Goal: Task Accomplishment & Management: Complete application form

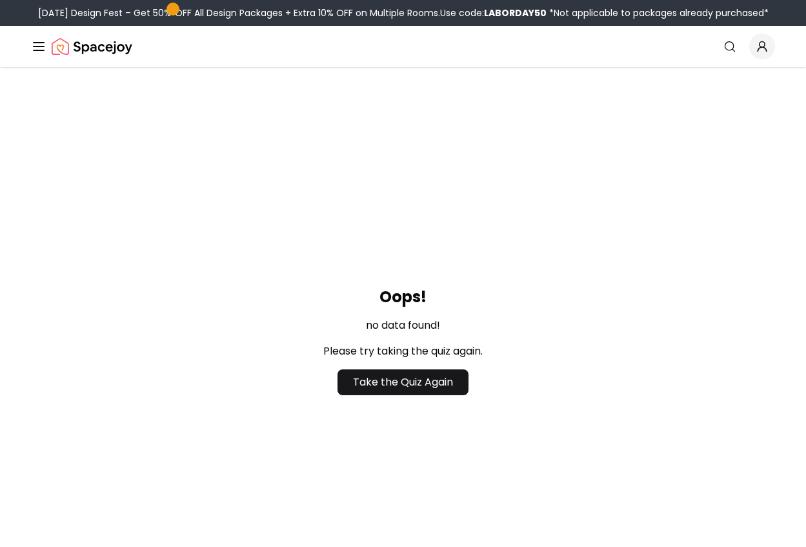
click at [106, 192] on div "Oops! no data found! Please try taking the quiz again. Take the Quiz Again" at bounding box center [403, 340] width 806 height 547
click at [115, 50] on img "Spacejoy" at bounding box center [92, 47] width 81 height 26
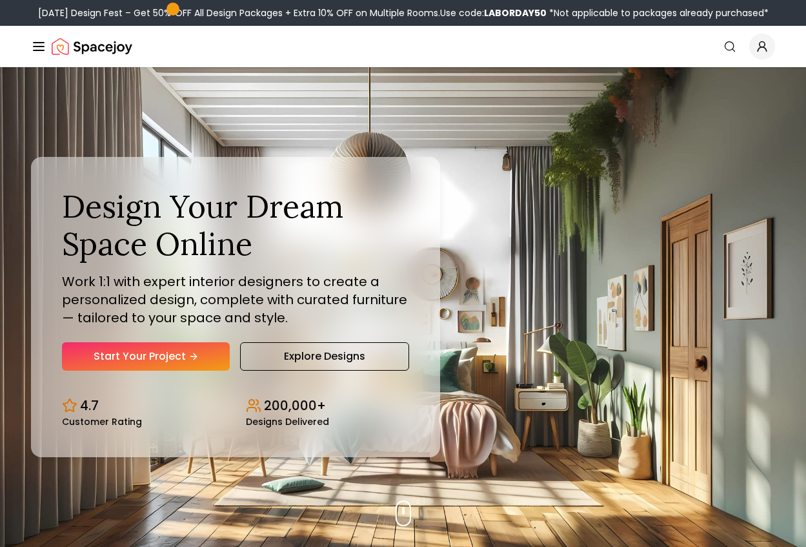
click at [36, 48] on icon "Global" at bounding box center [38, 46] width 15 height 15
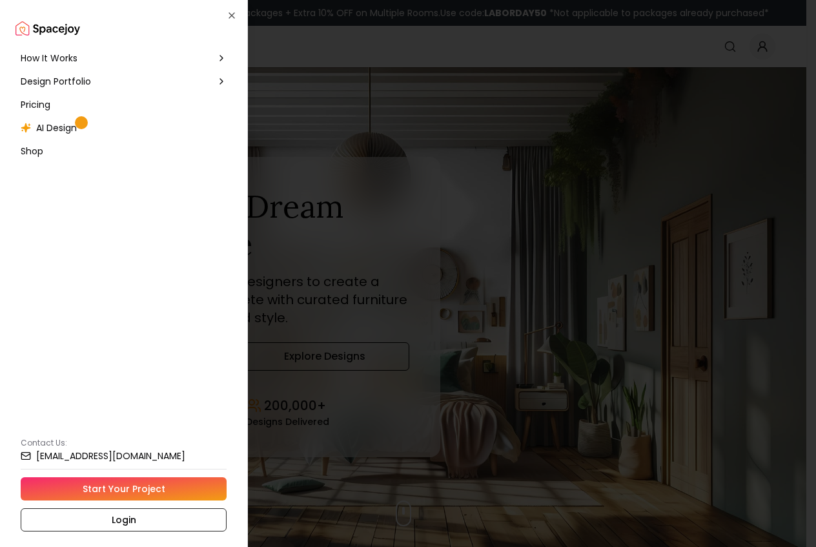
click at [580, 156] on div at bounding box center [408, 273] width 816 height 547
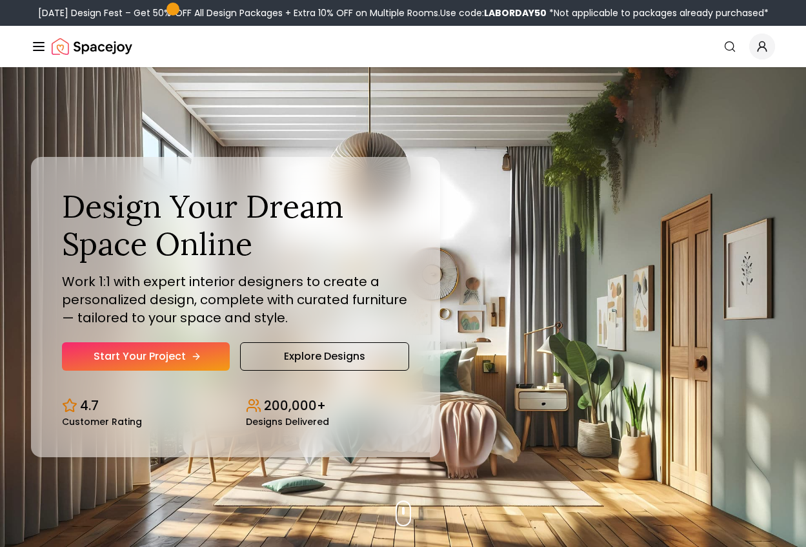
click at [155, 369] on link "Start Your Project" at bounding box center [146, 356] width 168 height 28
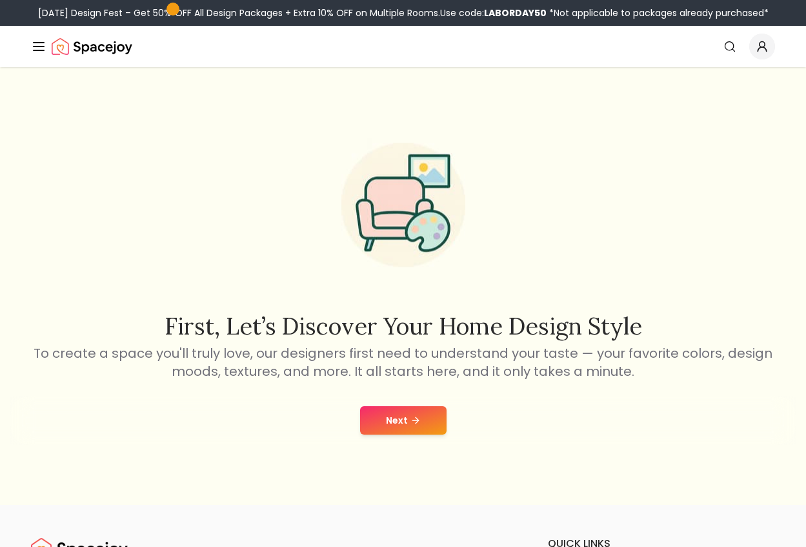
click at [416, 415] on icon at bounding box center [415, 420] width 10 height 10
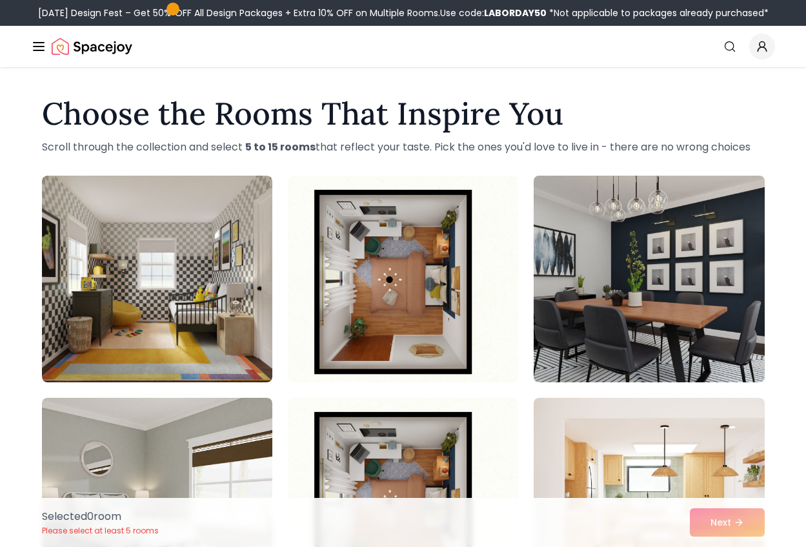
click at [611, 303] on img at bounding box center [649, 278] width 242 height 217
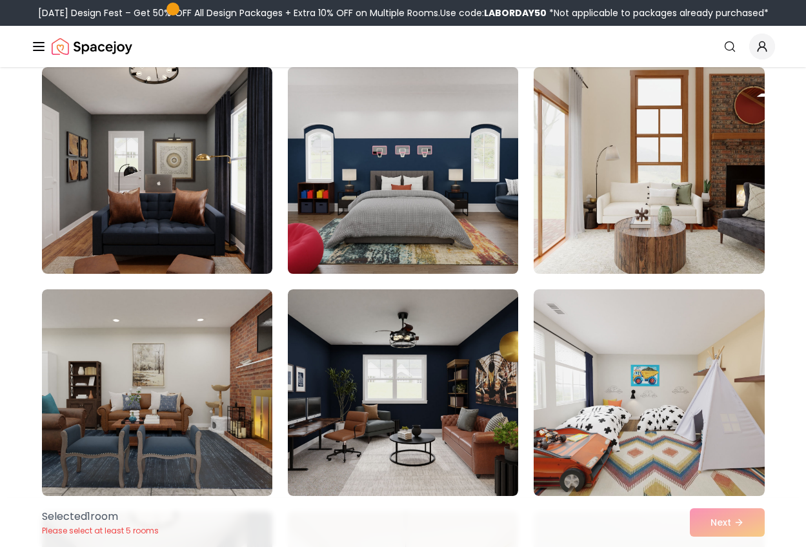
scroll to position [904, 0]
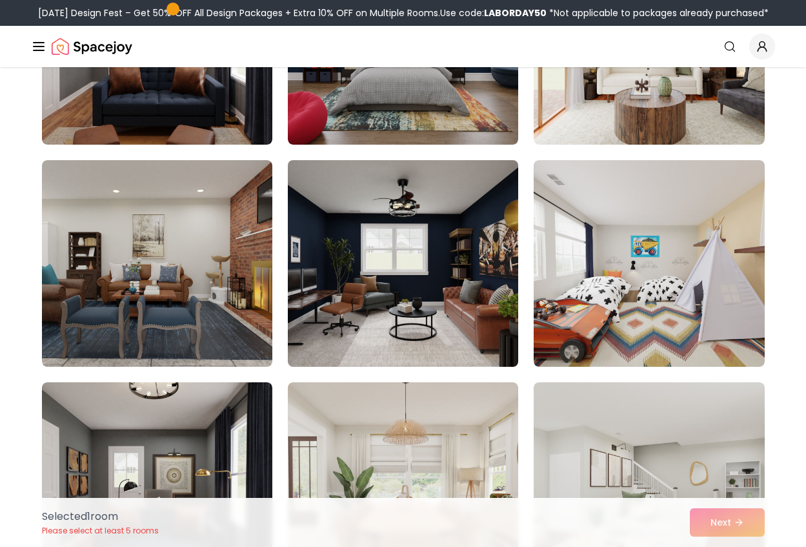
click at [409, 316] on img at bounding box center [403, 263] width 242 height 217
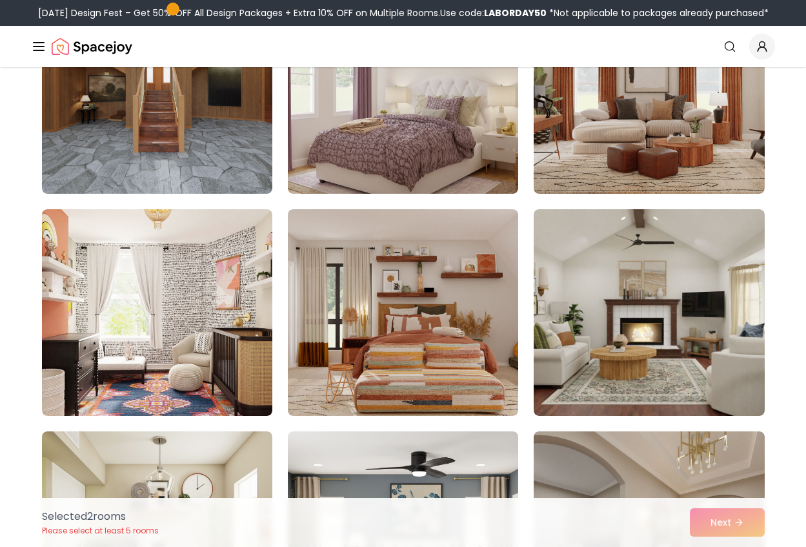
scroll to position [1807, 0]
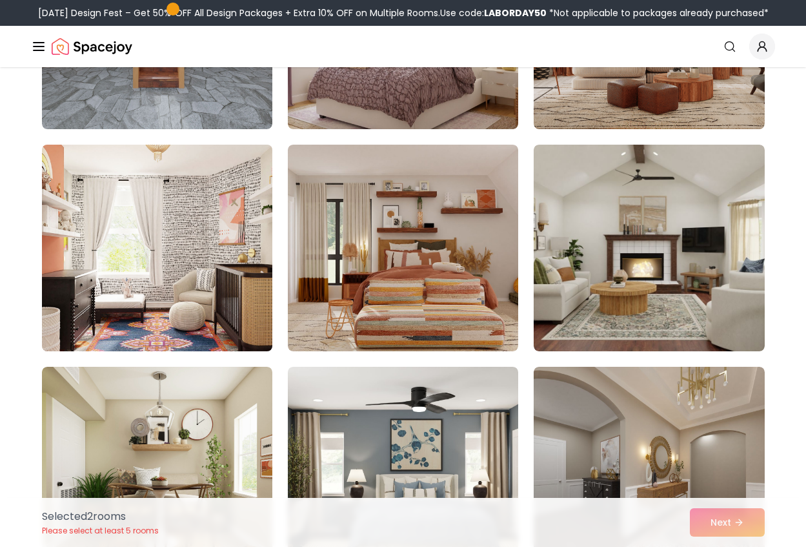
click at [188, 266] on img at bounding box center [157, 247] width 242 height 217
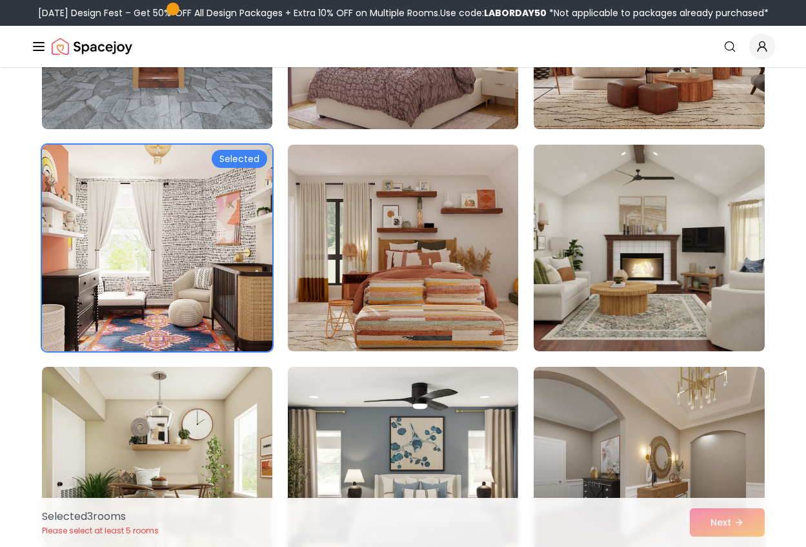
scroll to position [2001, 0]
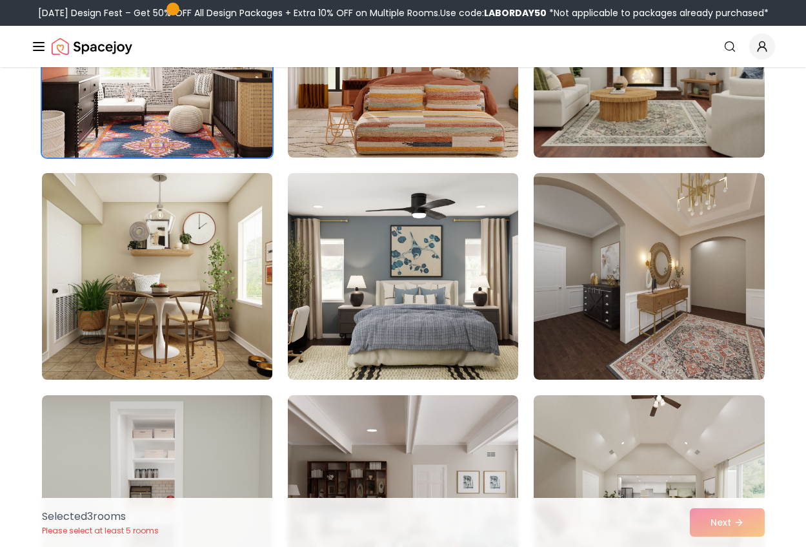
click at [142, 277] on img at bounding box center [157, 276] width 242 height 217
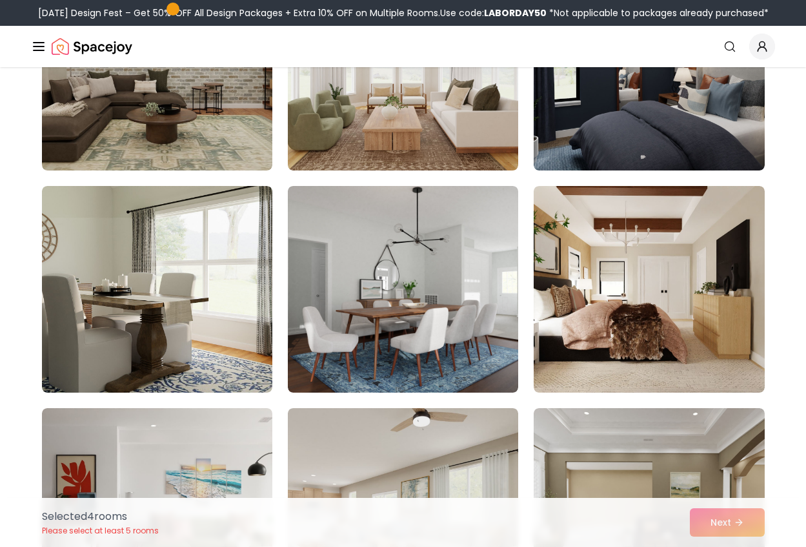
scroll to position [3291, 0]
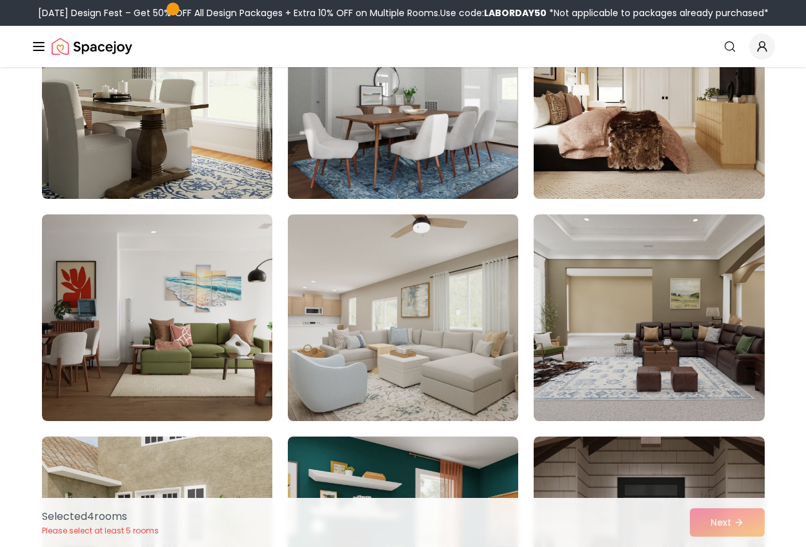
click at [621, 117] on img at bounding box center [649, 95] width 242 height 217
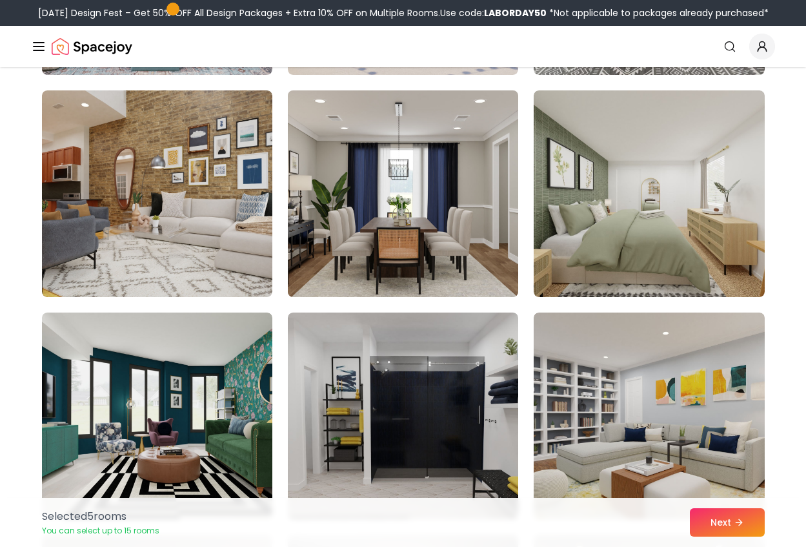
scroll to position [5034, 0]
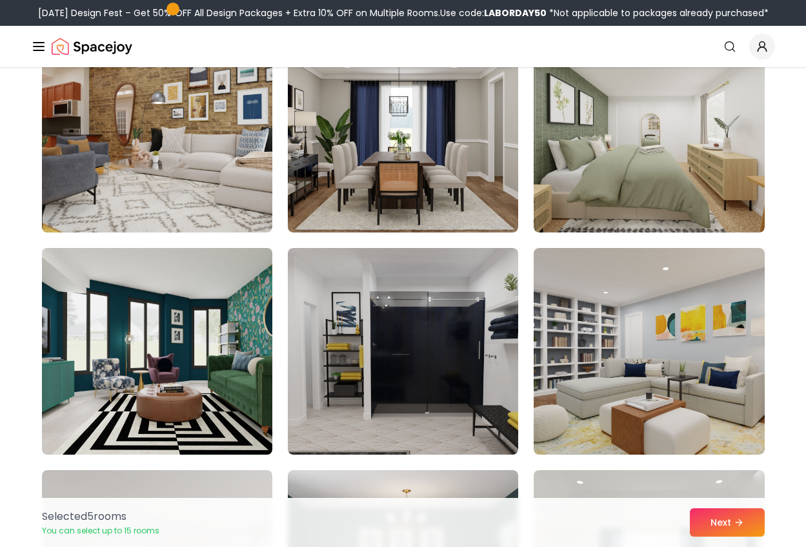
click at [226, 390] on img at bounding box center [157, 351] width 242 height 217
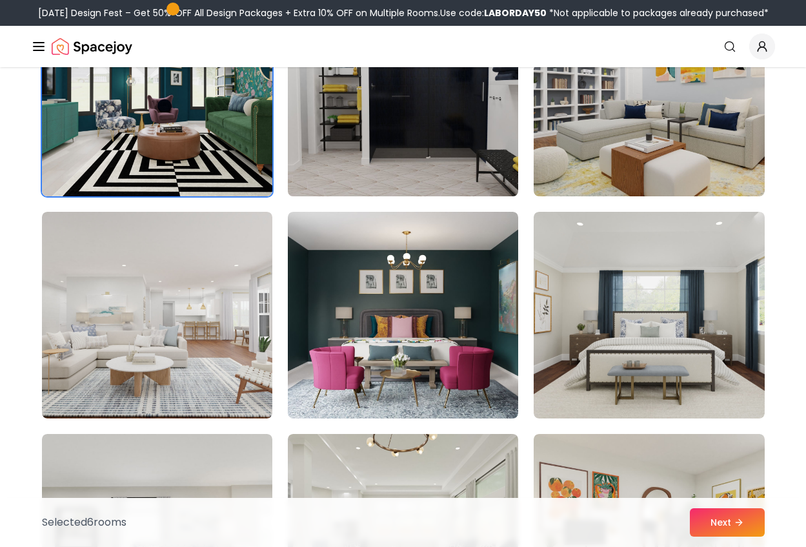
scroll to position [5356, 0]
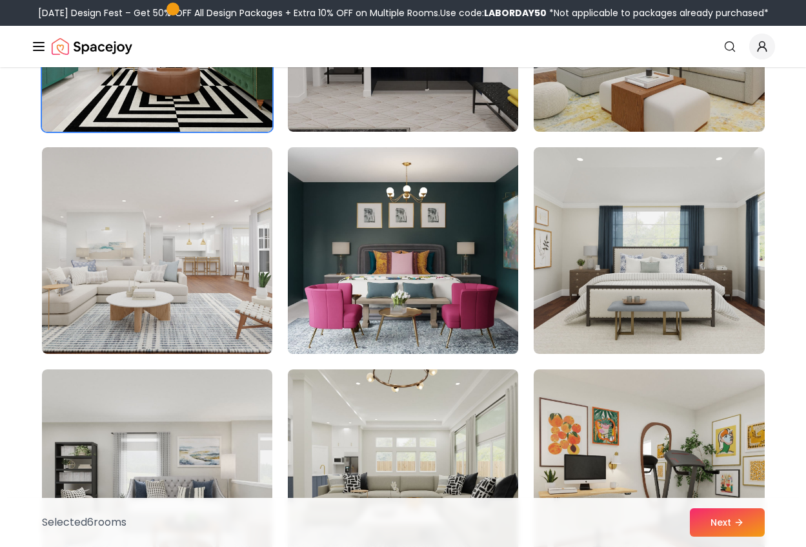
click at [385, 289] on img at bounding box center [403, 250] width 242 height 217
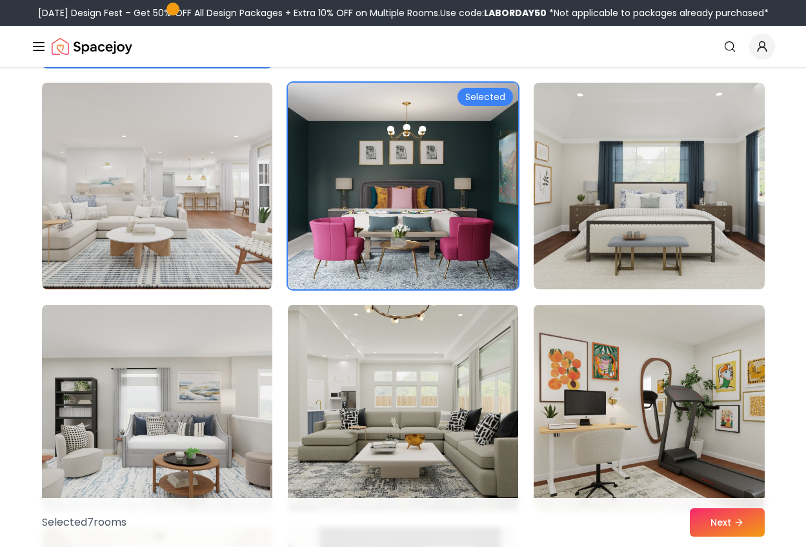
scroll to position [5550, 0]
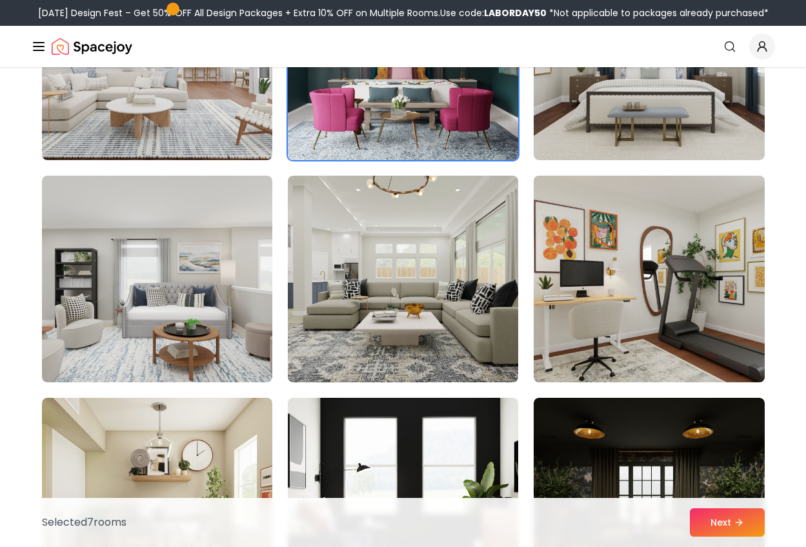
click at [635, 259] on img at bounding box center [649, 278] width 242 height 217
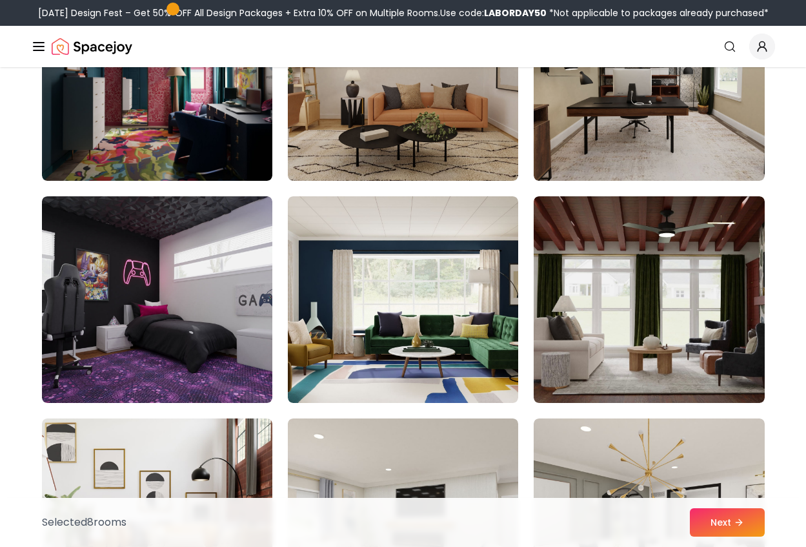
scroll to position [6002, 0]
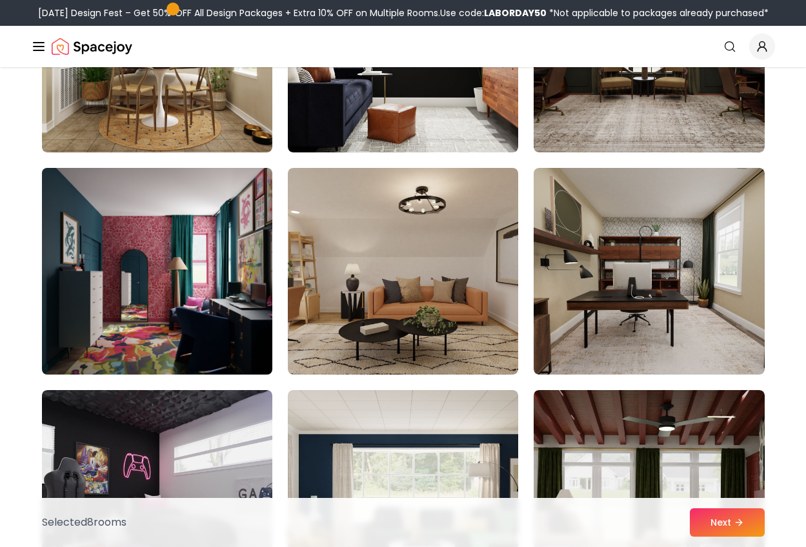
click at [193, 298] on img at bounding box center [157, 271] width 242 height 217
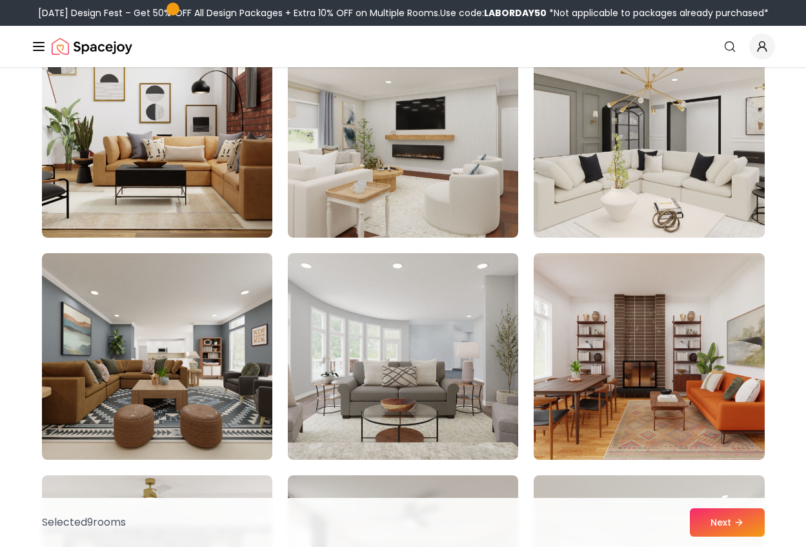
scroll to position [6389, 0]
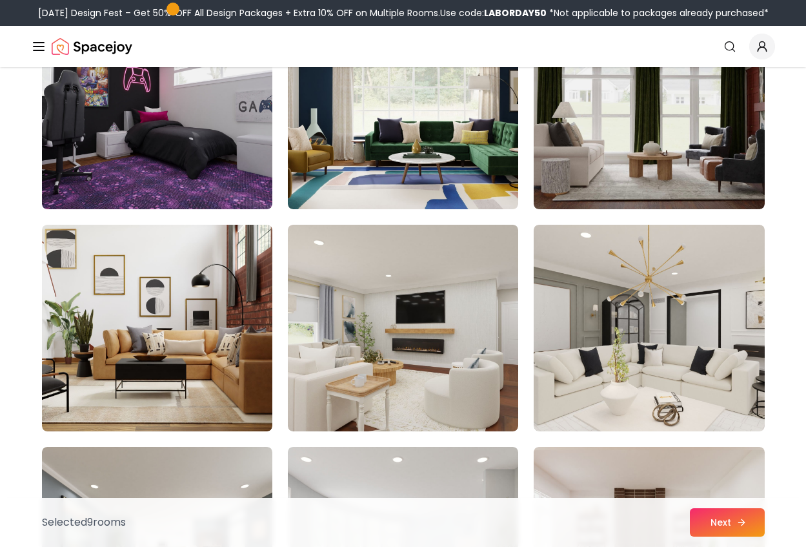
click at [722, 521] on button "Next" at bounding box center [727, 522] width 75 height 28
